Goal: Navigation & Orientation: Find specific page/section

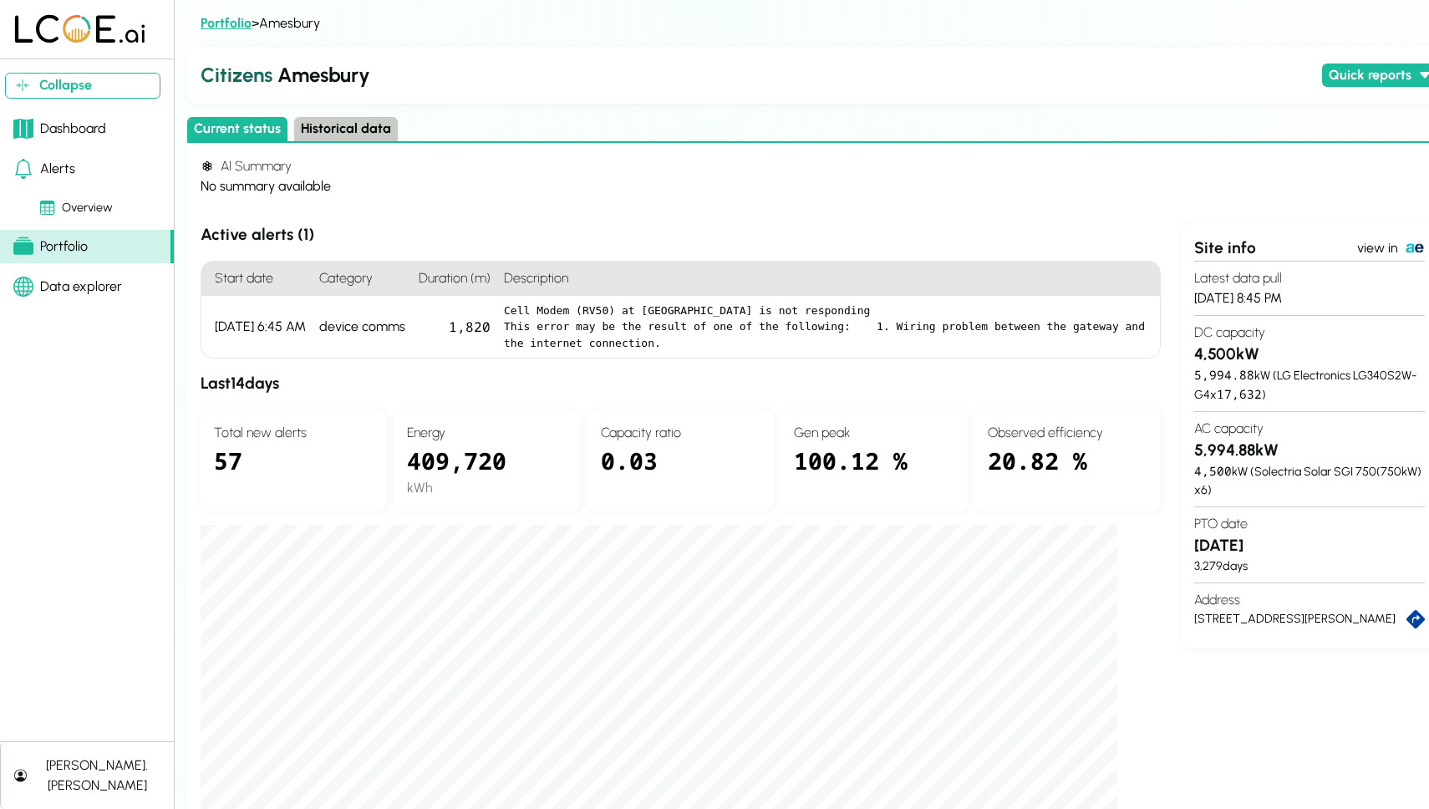
click at [226, 21] on link "Portfolio" at bounding box center [226, 23] width 51 height 16
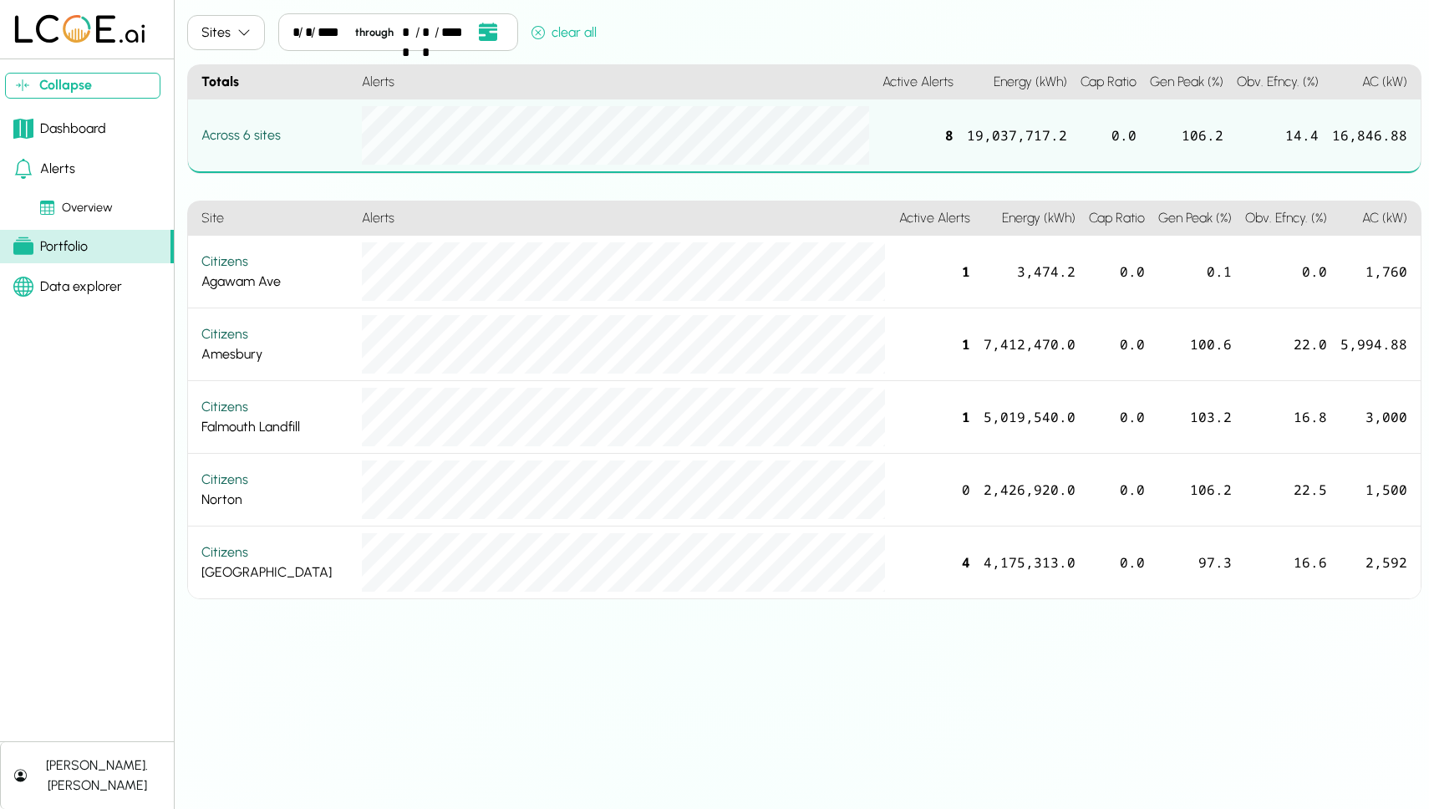
click at [237, 35] on icon "button" at bounding box center [243, 32] width 13 height 13
click at [237, 41] on button "Sites" at bounding box center [226, 32] width 78 height 35
click at [74, 164] on link "Alerts" at bounding box center [87, 168] width 174 height 33
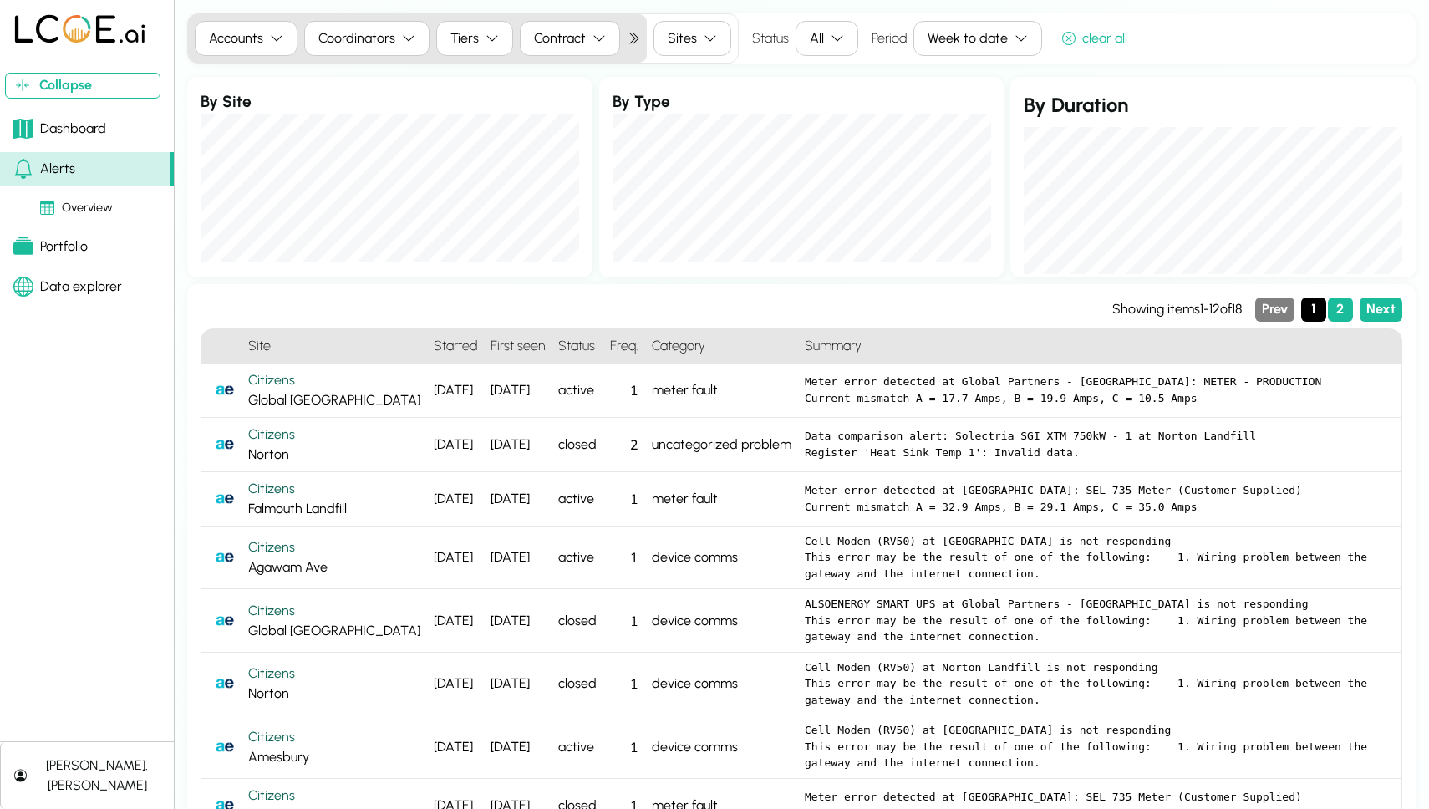
click at [74, 130] on div "Dashboard" at bounding box center [59, 129] width 93 height 20
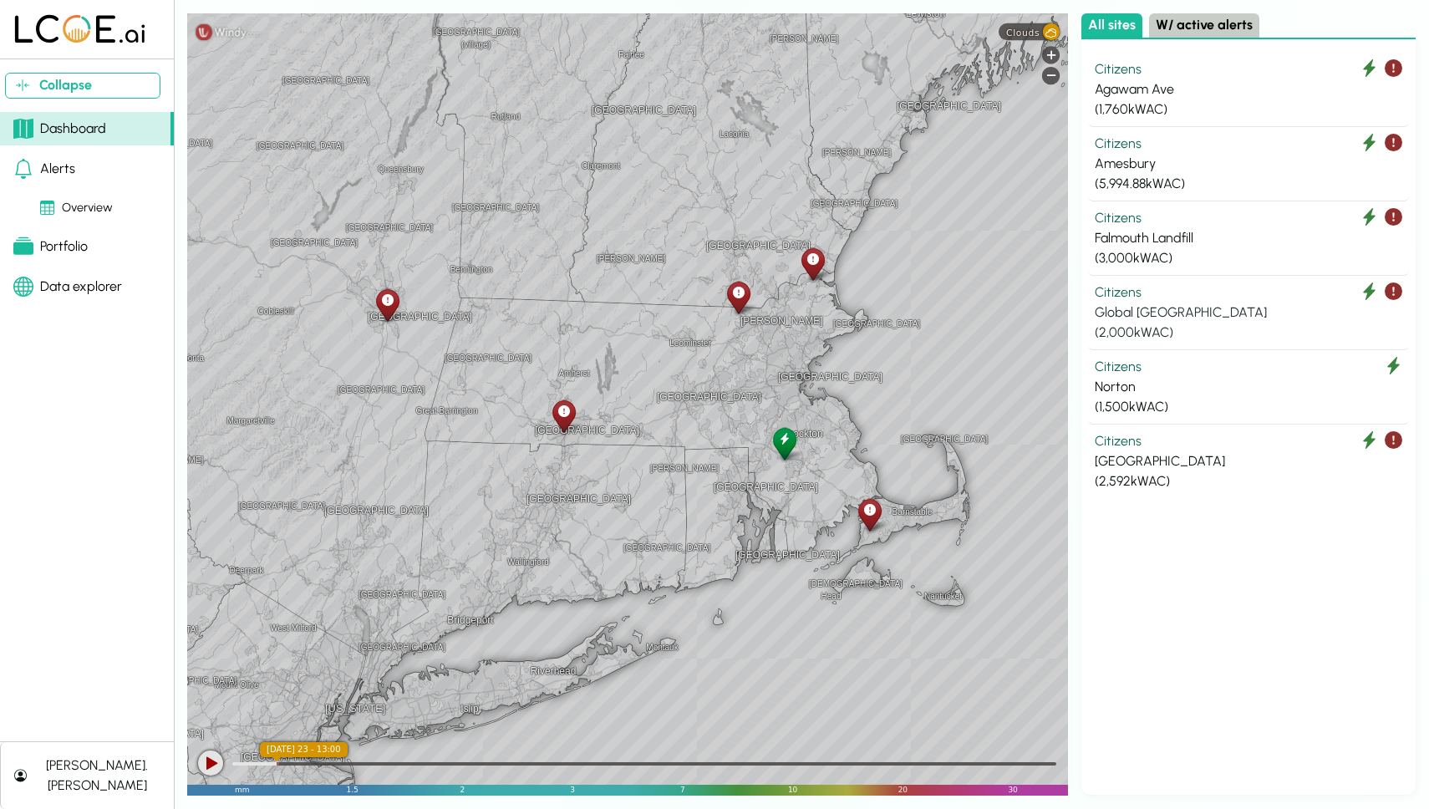
click at [1147, 307] on div "Global [GEOGRAPHIC_DATA]" at bounding box center [1249, 313] width 308 height 20
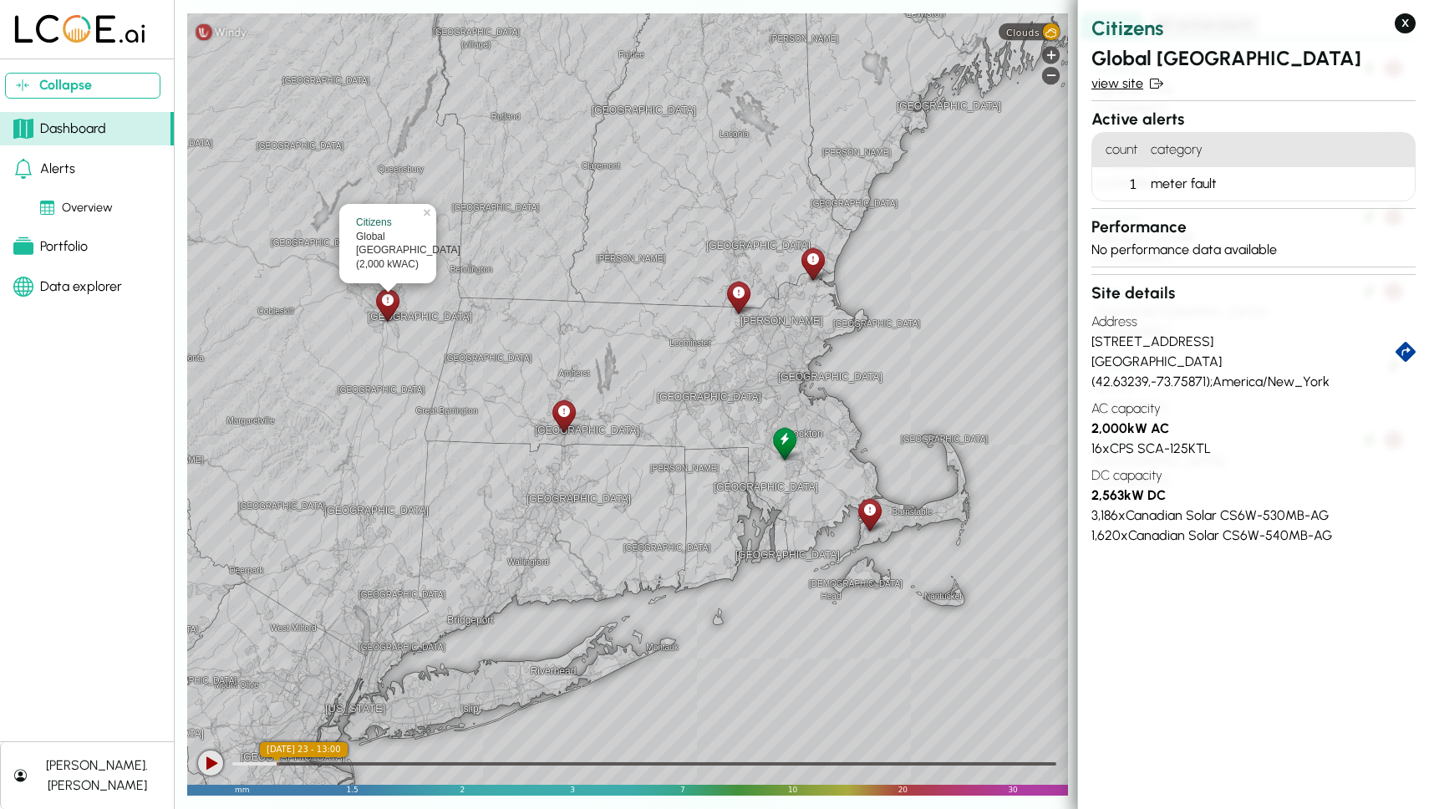
click at [1124, 86] on link "view site" at bounding box center [1254, 84] width 324 height 20
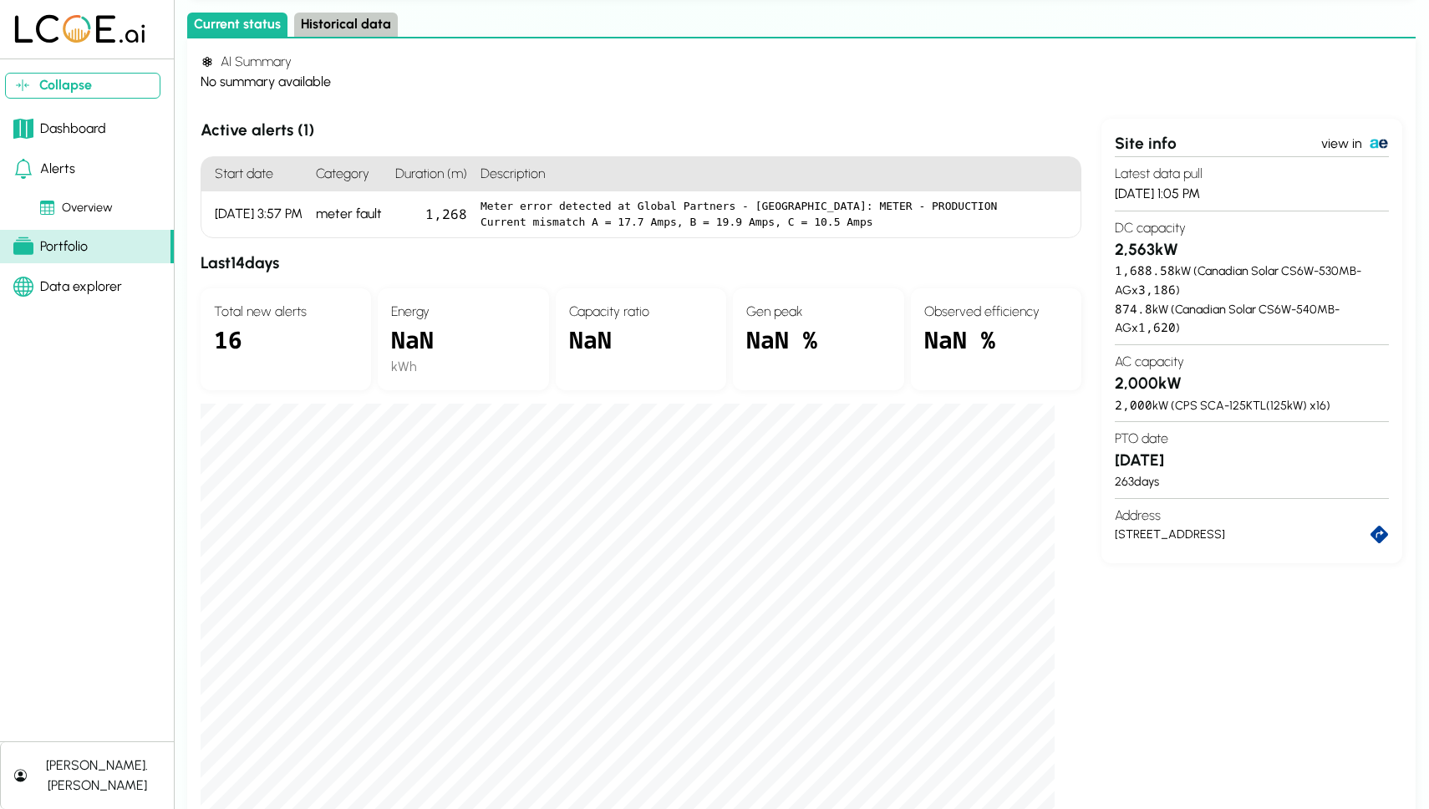
scroll to position [107, 0]
